Goal: Task Accomplishment & Management: Use online tool/utility

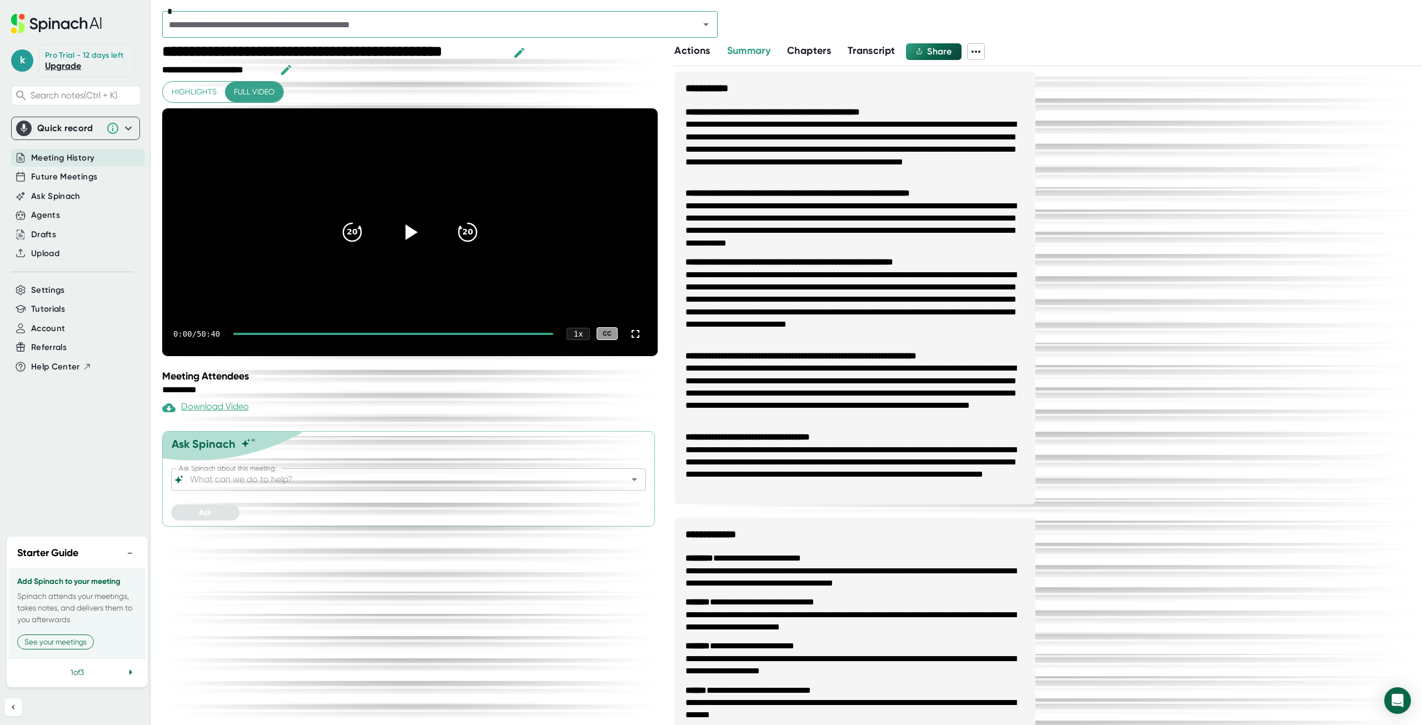
scroll to position [307, 0]
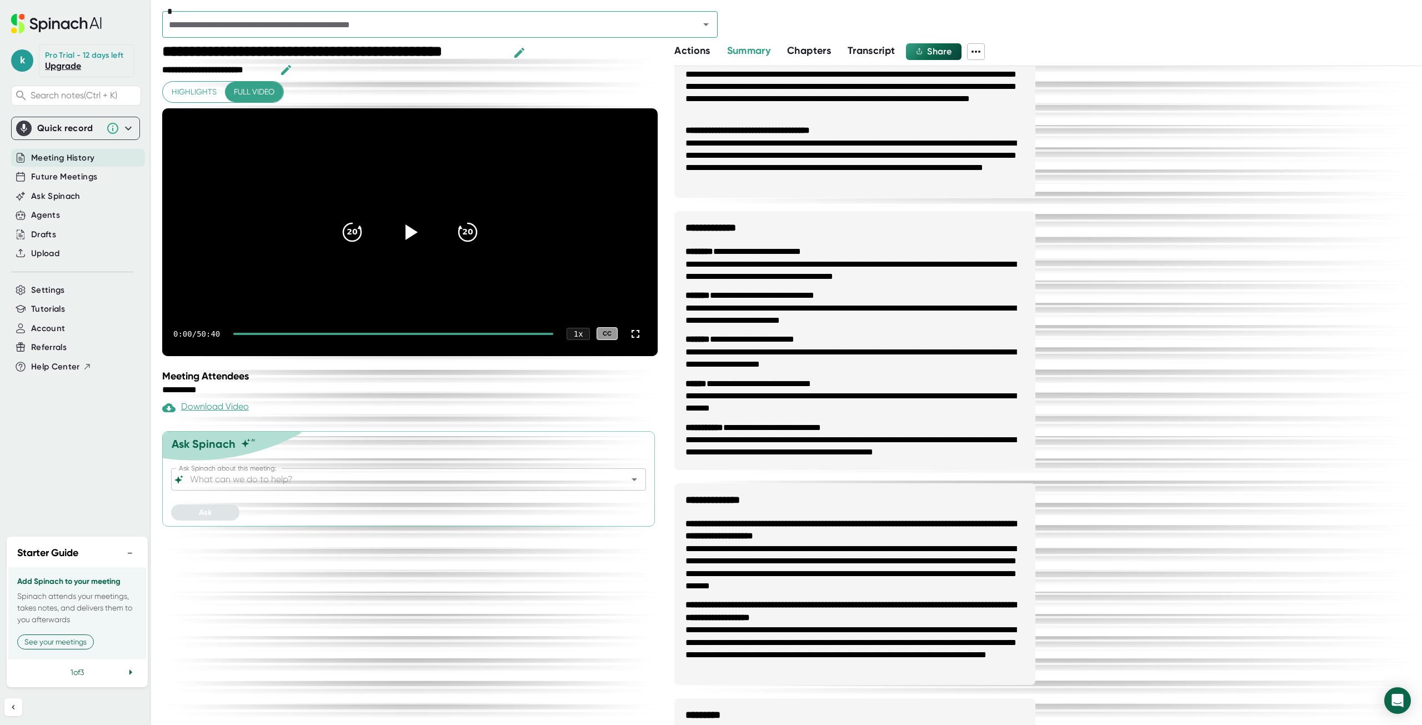
click at [885, 47] on span "Transcript" at bounding box center [872, 50] width 48 height 12
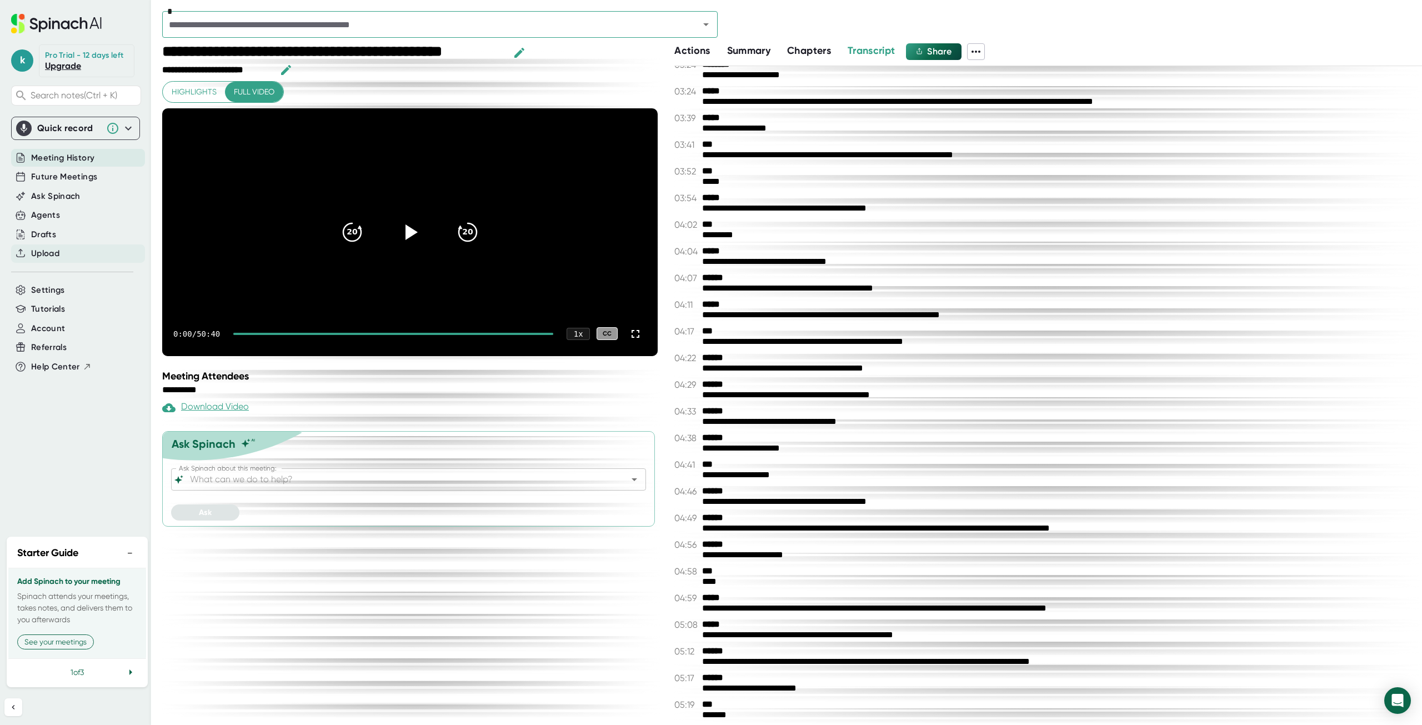
click at [61, 252] on div "Upload" at bounding box center [78, 253] width 134 height 18
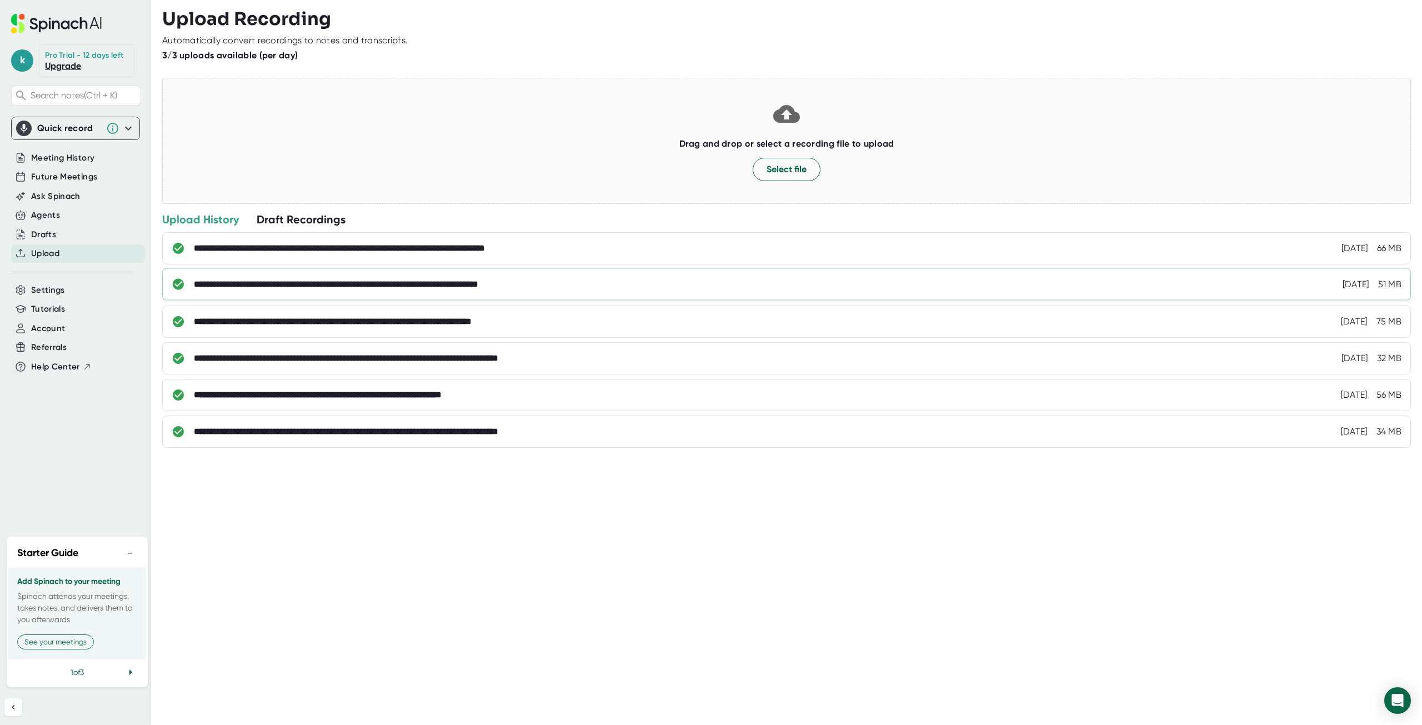
click at [503, 279] on div "**********" at bounding box center [387, 284] width 387 height 11
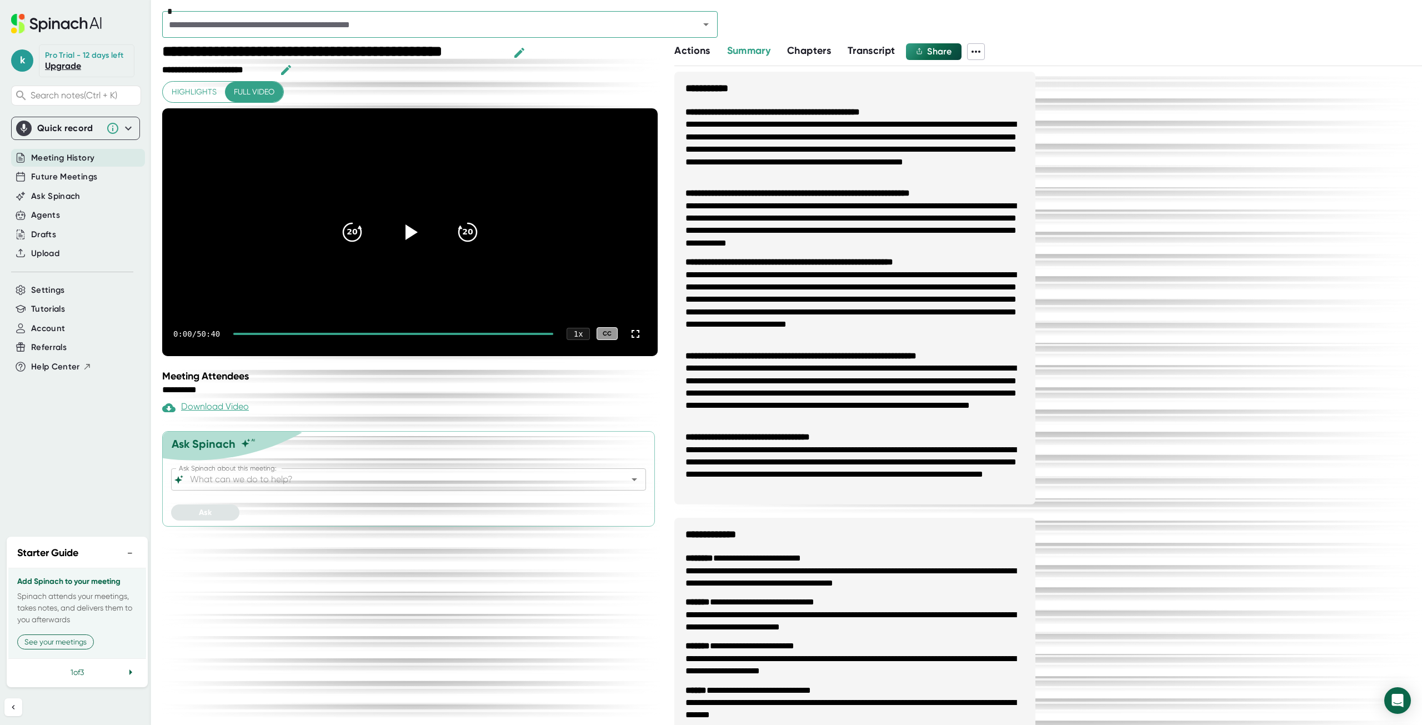
click at [854, 51] on span "Transcript" at bounding box center [872, 50] width 48 height 12
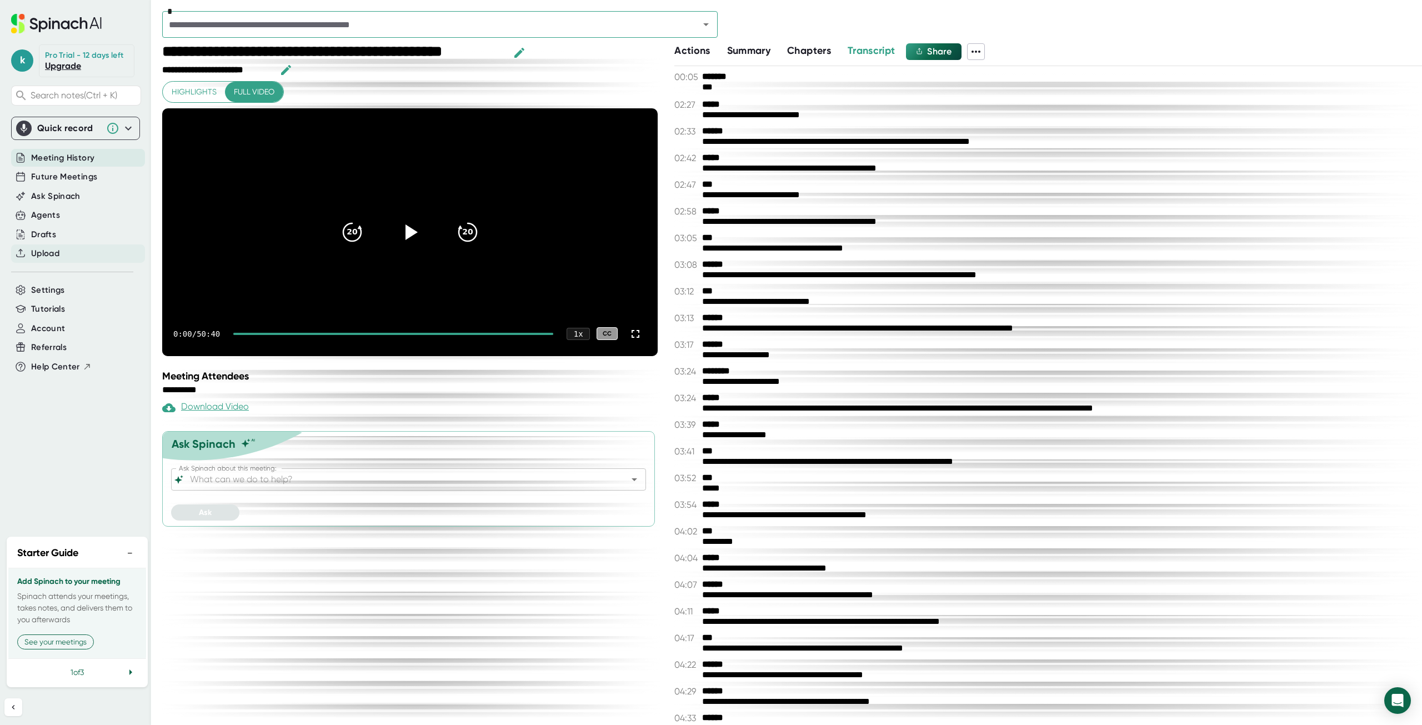
click at [63, 253] on div "Upload" at bounding box center [78, 253] width 134 height 18
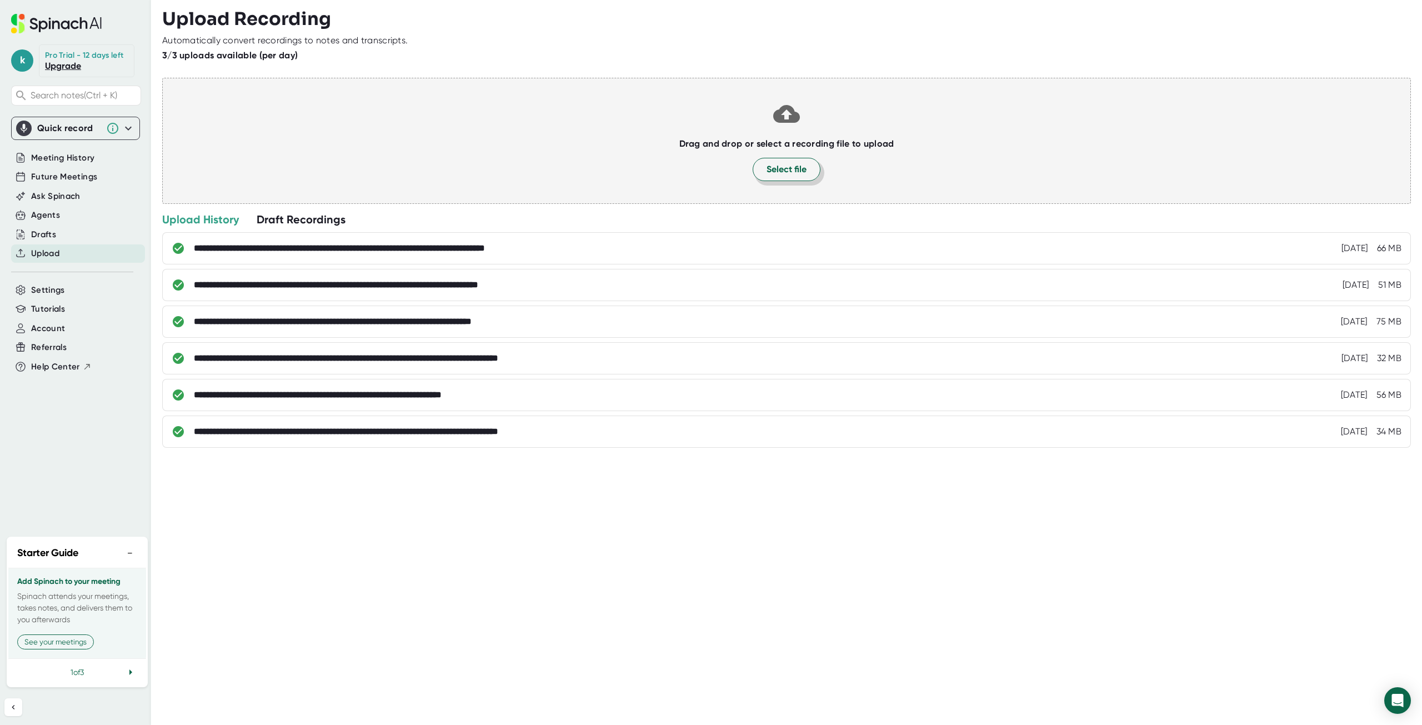
click at [772, 176] on span "Select file" at bounding box center [787, 169] width 40 height 13
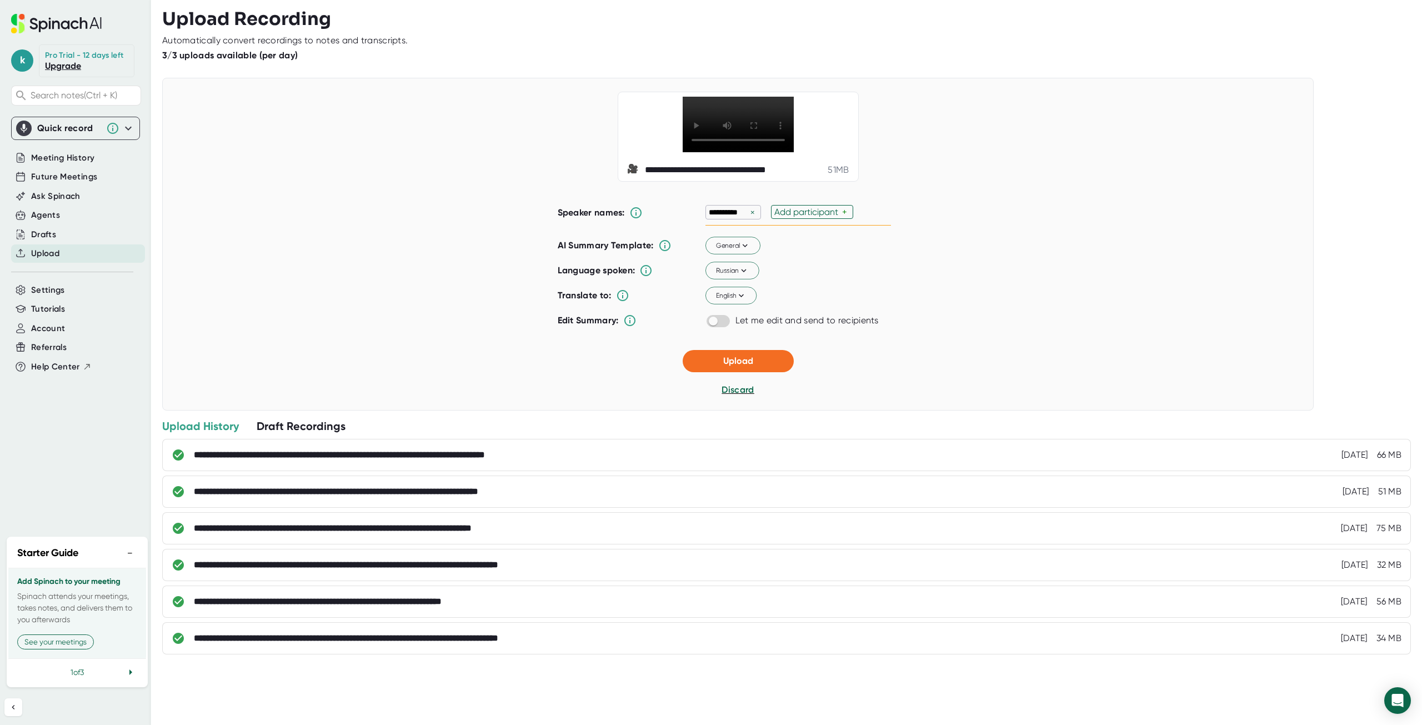
click at [749, 218] on div "×" at bounding box center [753, 212] width 10 height 11
click at [741, 275] on icon at bounding box center [744, 270] width 10 height 10
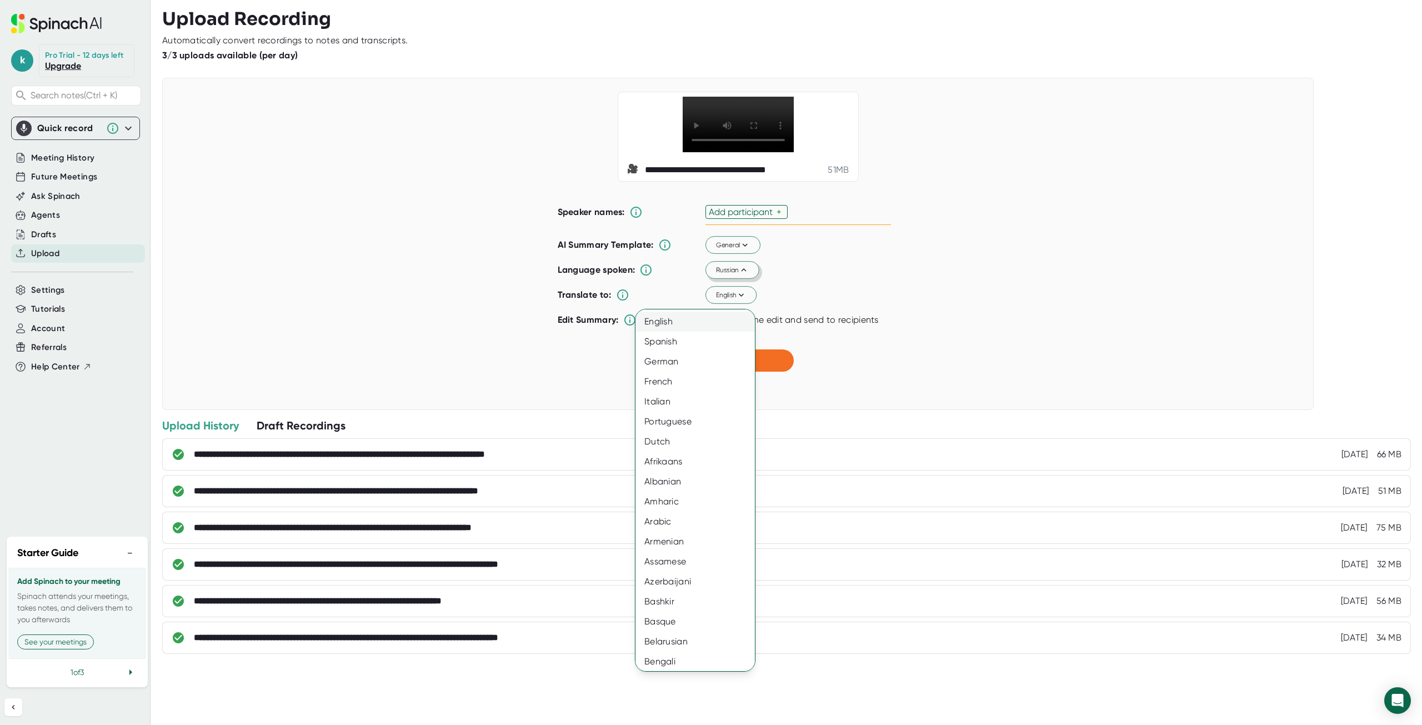
click at [702, 326] on div "English" at bounding box center [700, 322] width 128 height 20
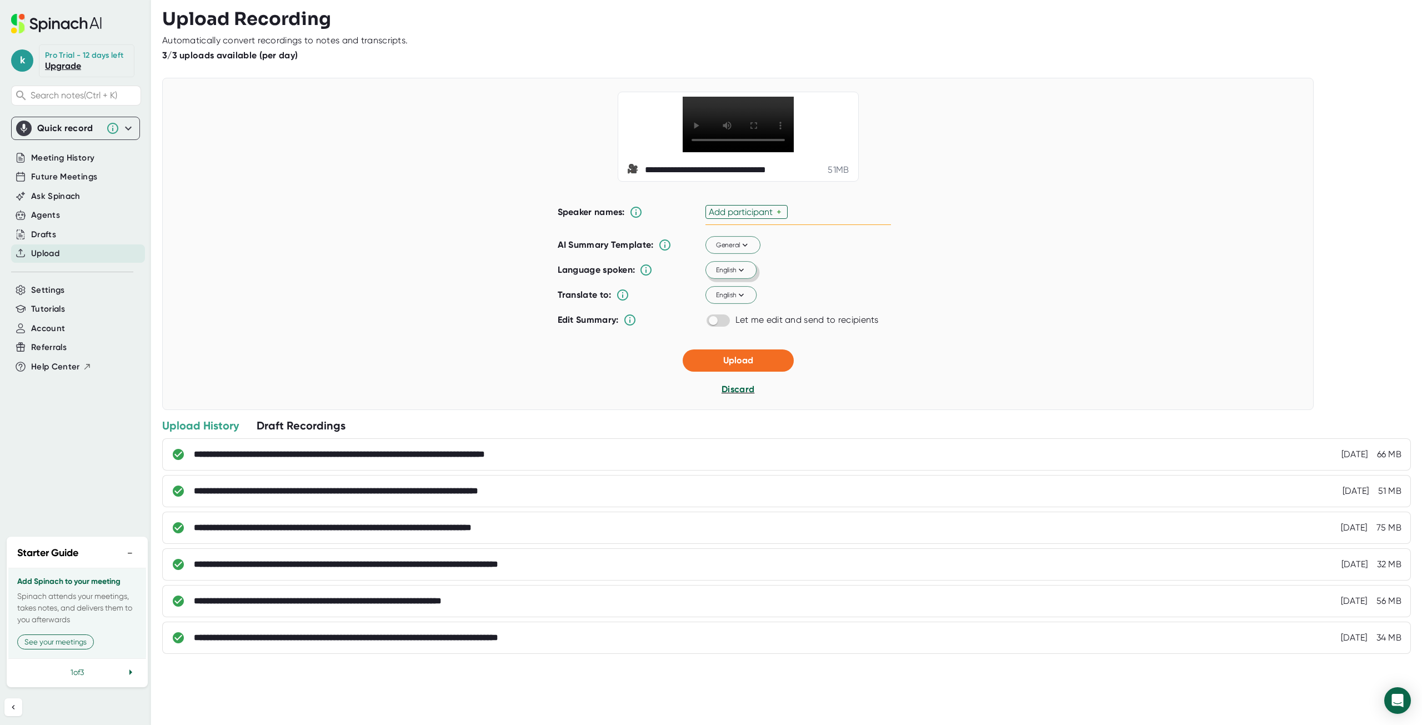
click at [734, 394] on span "Discard" at bounding box center [738, 389] width 33 height 11
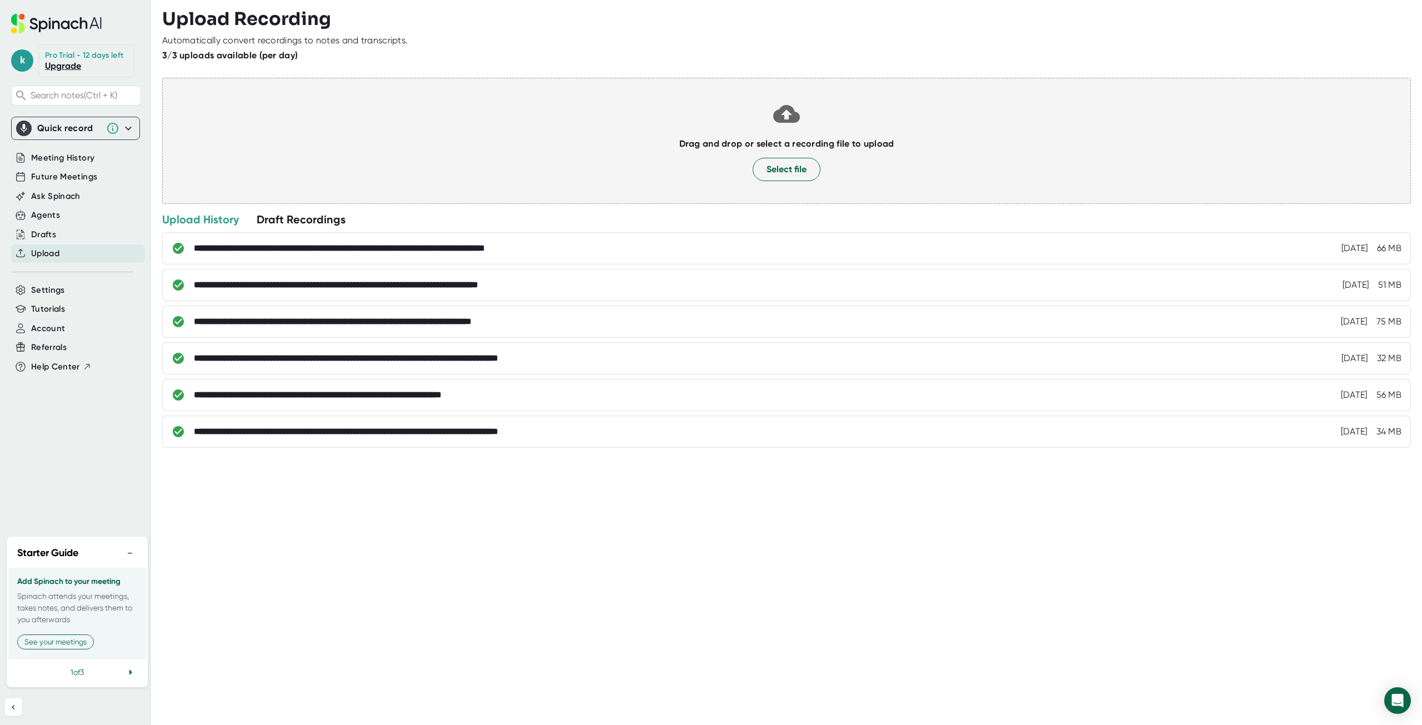
click at [476, 14] on h3 "Upload Recording" at bounding box center [786, 18] width 1249 height 21
click at [775, 179] on button "Select file" at bounding box center [787, 169] width 68 height 23
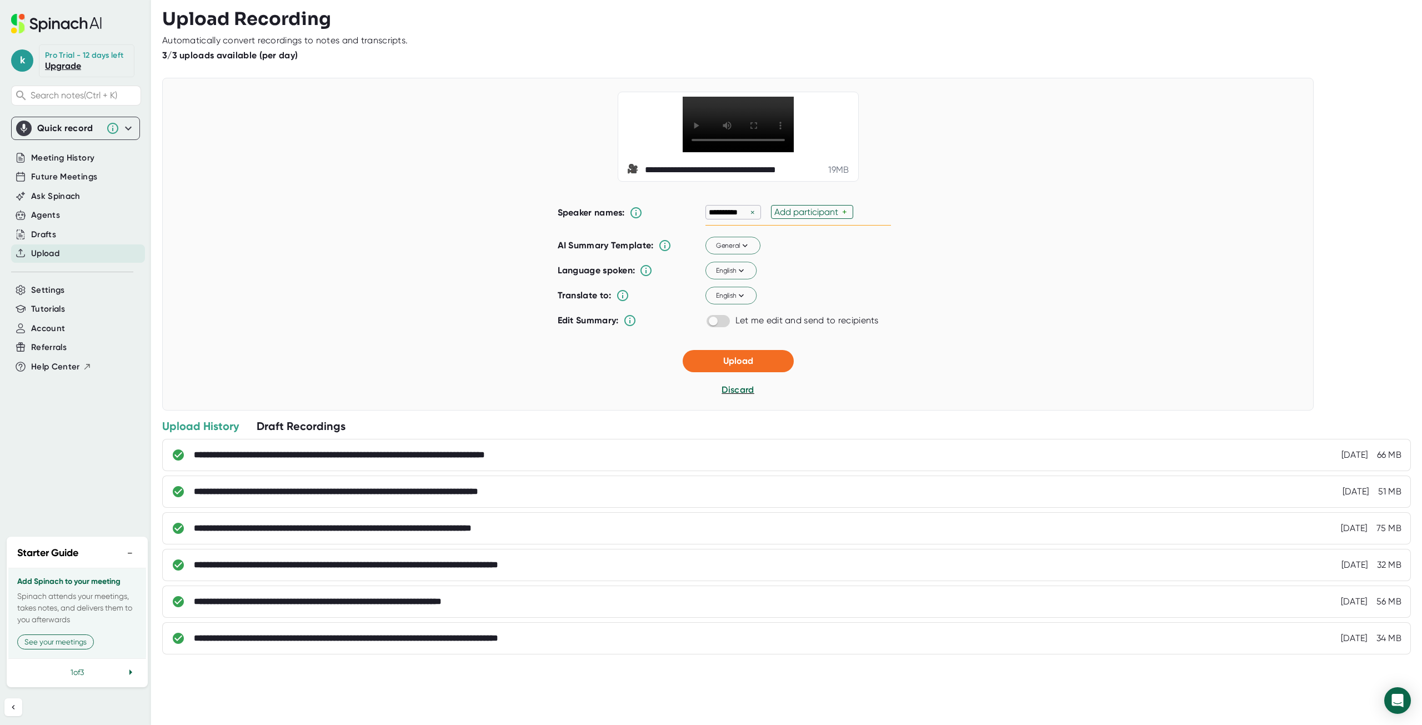
click at [749, 218] on div "×" at bounding box center [753, 212] width 10 height 11
click at [749, 366] on span "Upload" at bounding box center [738, 360] width 30 height 11
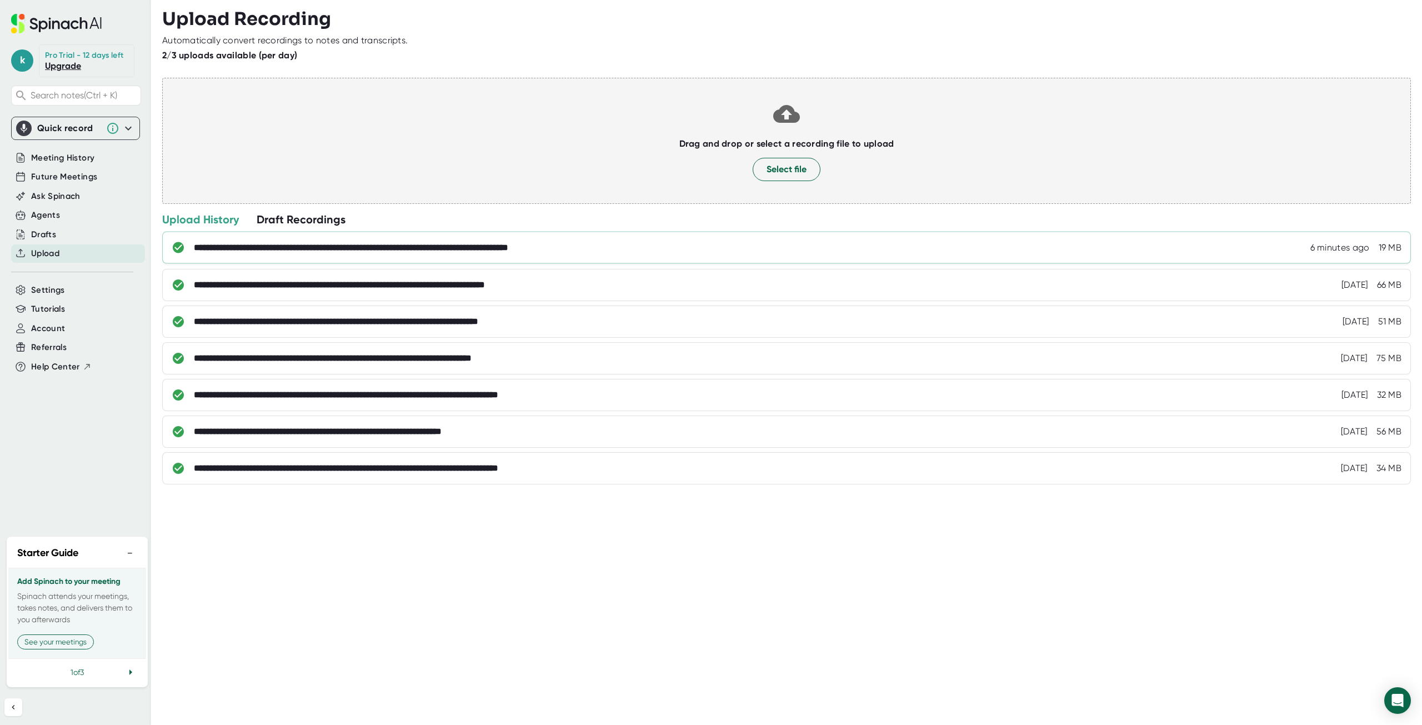
click at [644, 254] on div "**********" at bounding box center [786, 248] width 1249 height 32
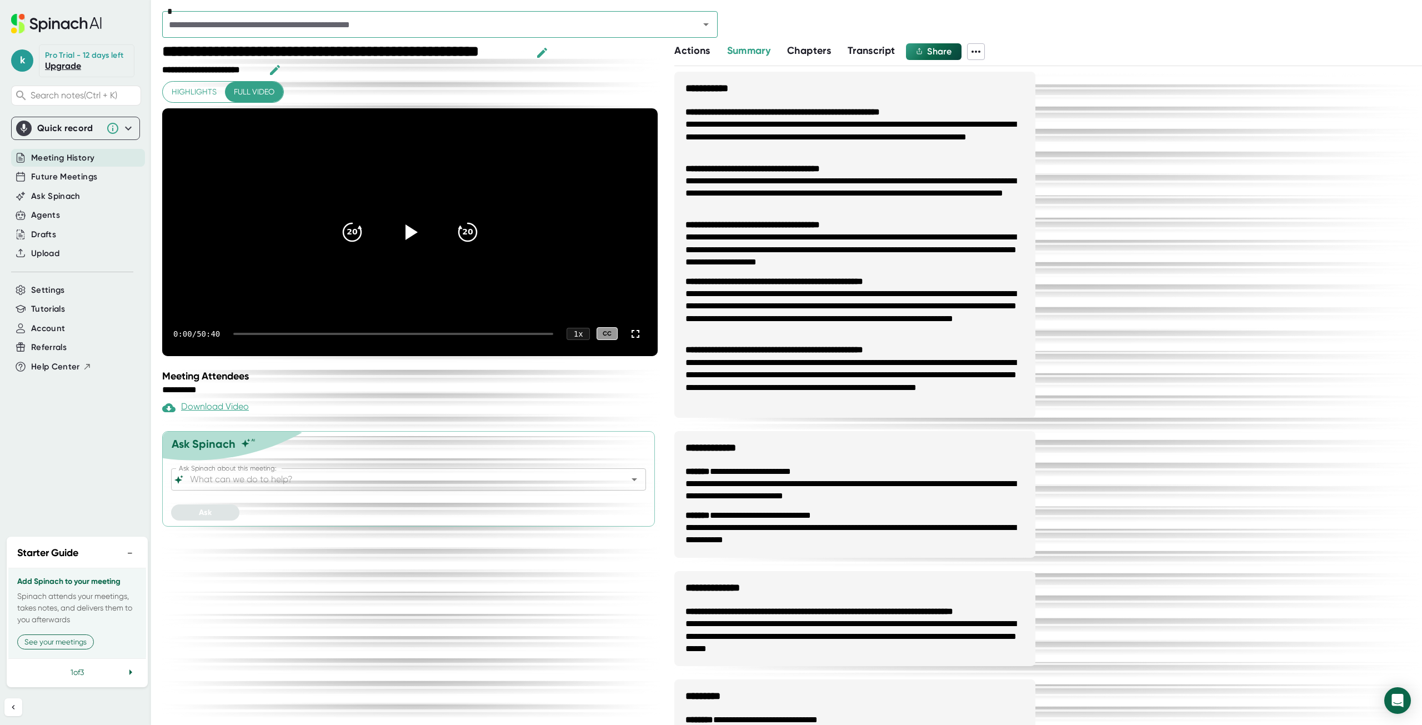
click at [872, 51] on span "Transcript" at bounding box center [872, 50] width 48 height 12
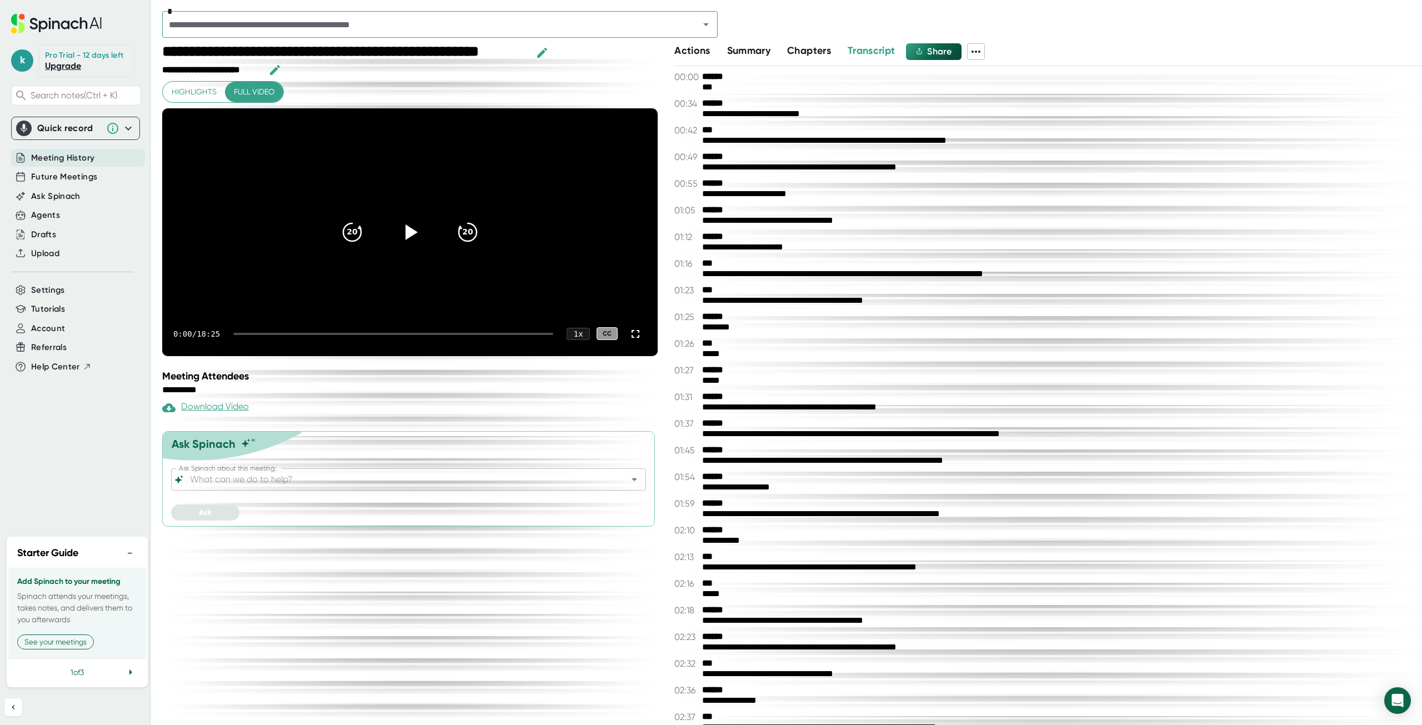
click at [979, 51] on icon at bounding box center [975, 51] width 13 height 13
click at [1004, 95] on div "Copy Transcript" at bounding box center [1028, 92] width 69 height 11
click at [48, 251] on span "Upload" at bounding box center [45, 253] width 28 height 13
